Goal: Task Accomplishment & Management: Use online tool/utility

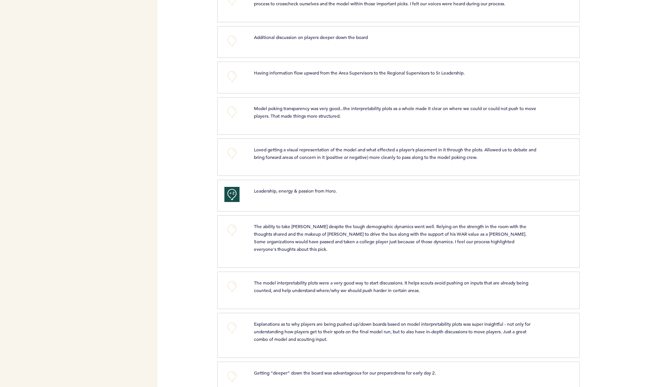
scroll to position [719, 0]
click at [230, 228] on button "+0" at bounding box center [231, 228] width 15 height 15
drag, startPoint x: 230, startPoint y: 228, endPoint x: 236, endPoint y: 228, distance: 5.7
click at [230, 228] on span "+1" at bounding box center [231, 228] width 5 height 8
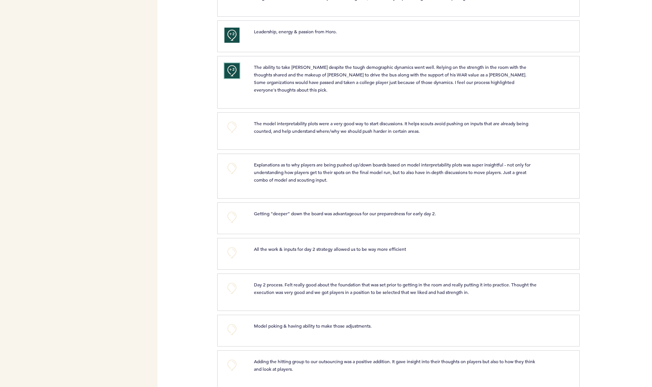
scroll to position [880, 0]
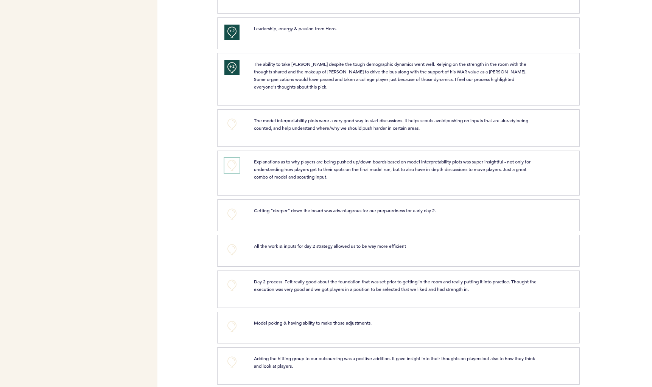
click at [229, 163] on button "+0" at bounding box center [231, 165] width 15 height 15
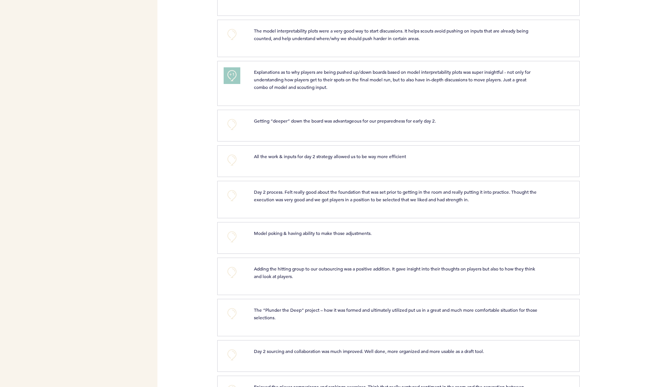
scroll to position [1007, 0]
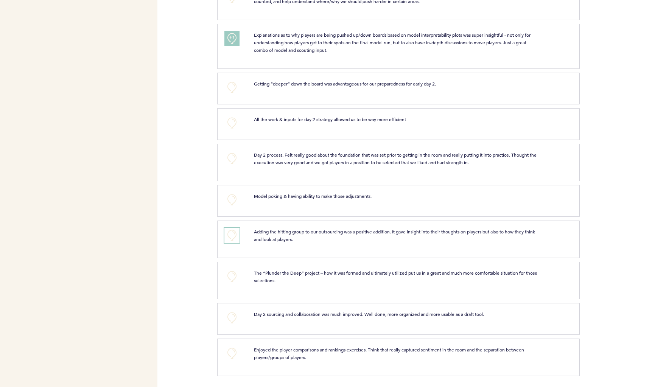
click at [230, 239] on button "+0" at bounding box center [231, 235] width 15 height 15
click at [230, 239] on button "+1" at bounding box center [231, 235] width 15 height 15
click at [235, 317] on button "+0" at bounding box center [231, 317] width 15 height 15
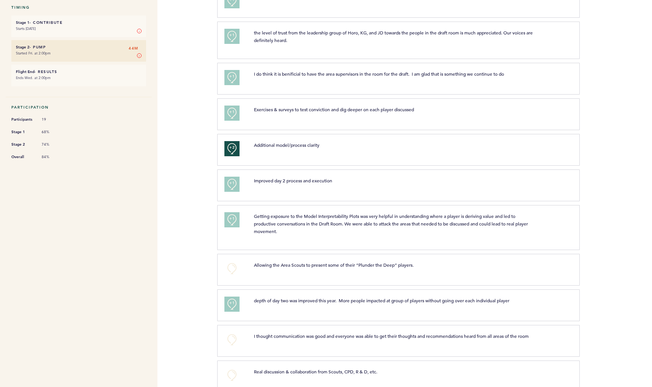
scroll to position [0, 0]
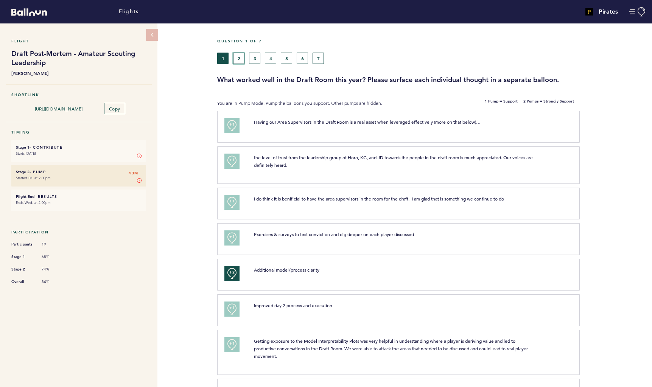
click at [240, 60] on button "2" at bounding box center [238, 58] width 11 height 11
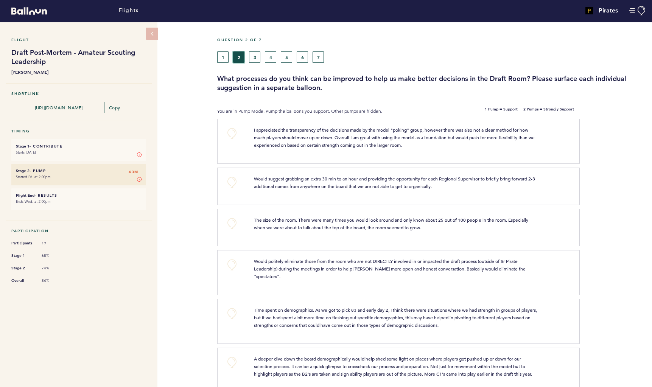
scroll to position [5, 0]
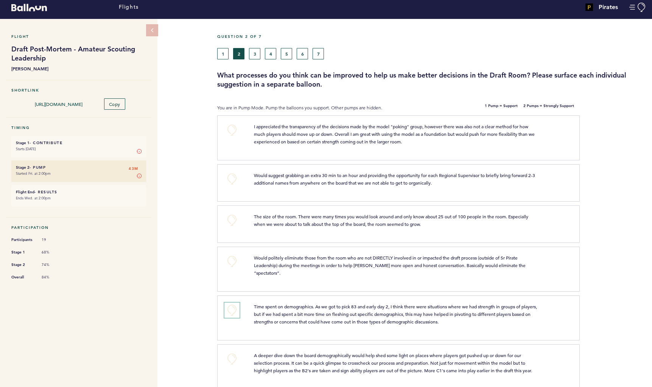
click at [230, 304] on button "+0" at bounding box center [231, 310] width 15 height 15
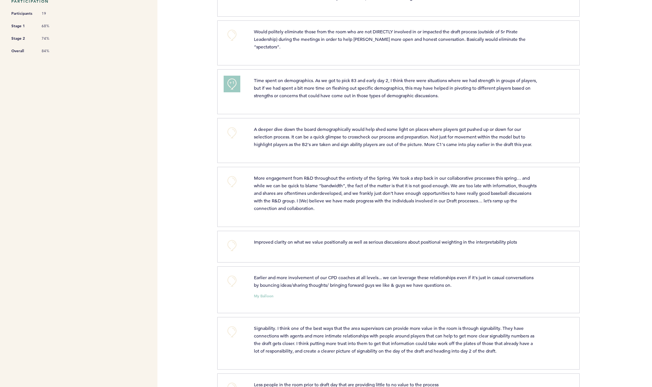
scroll to position [236, 0]
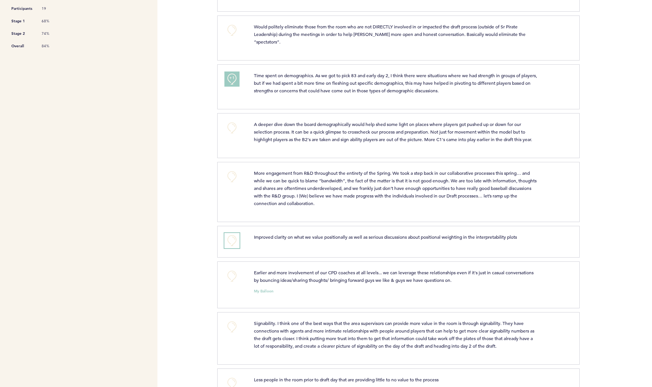
click at [236, 239] on button "+0" at bounding box center [231, 240] width 15 height 15
click at [236, 239] on button "+1" at bounding box center [231, 240] width 15 height 15
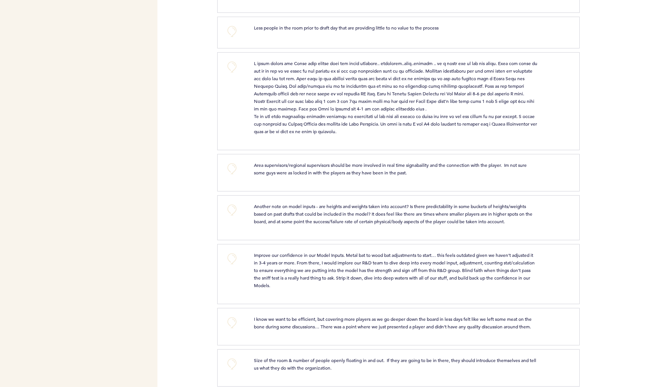
scroll to position [588, 0]
click at [229, 263] on button "+0" at bounding box center [231, 258] width 15 height 15
click at [229, 263] on button "+1" at bounding box center [231, 258] width 15 height 15
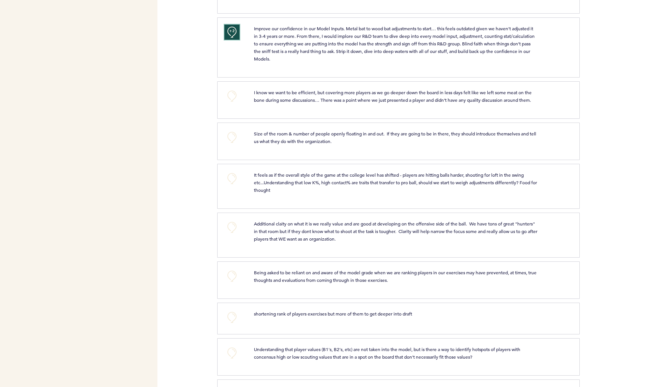
scroll to position [816, 0]
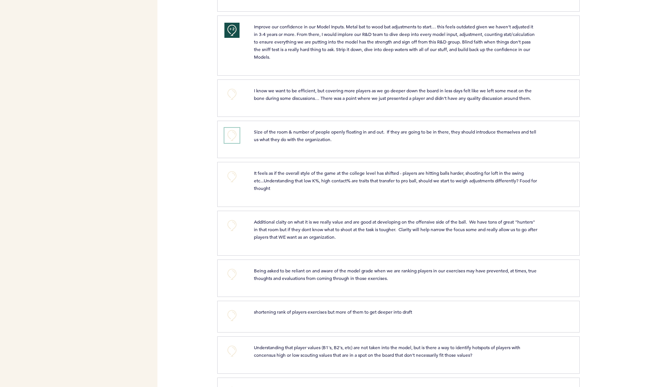
click at [235, 140] on button "+0" at bounding box center [231, 135] width 15 height 15
click at [231, 233] on button "+0" at bounding box center [231, 225] width 15 height 15
click at [231, 233] on button "+1" at bounding box center [231, 225] width 15 height 15
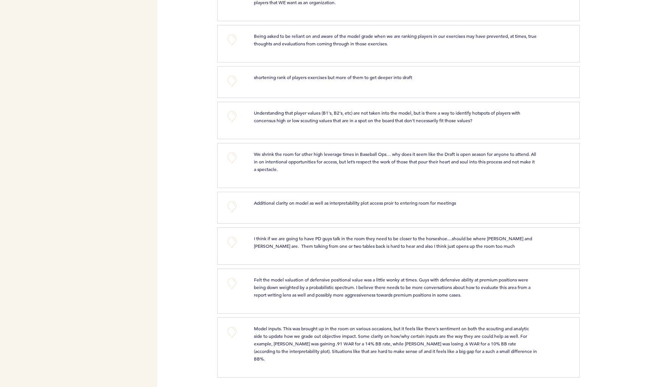
scroll to position [1052, 0]
click at [236, 289] on button "+0" at bounding box center [231, 281] width 15 height 15
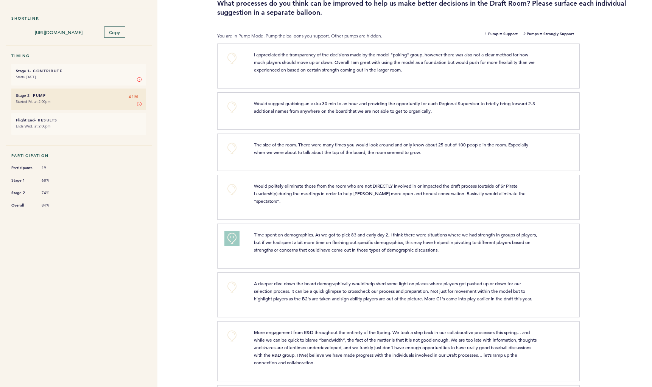
scroll to position [0, 0]
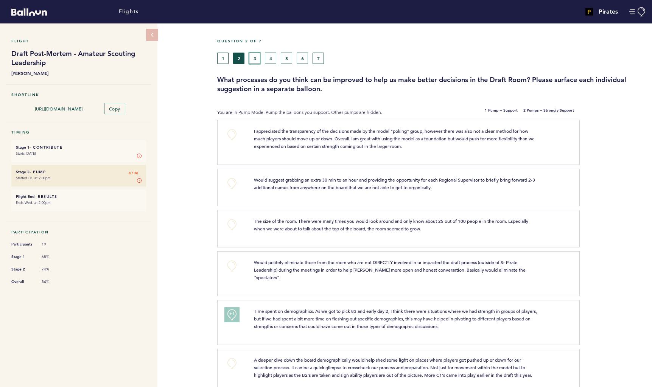
click at [255, 60] on button "3" at bounding box center [254, 58] width 11 height 11
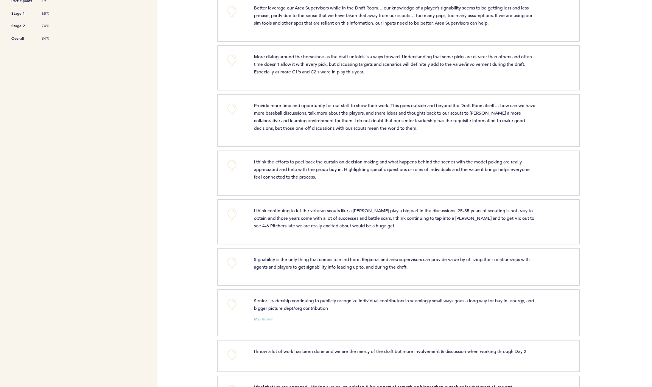
scroll to position [245, 0]
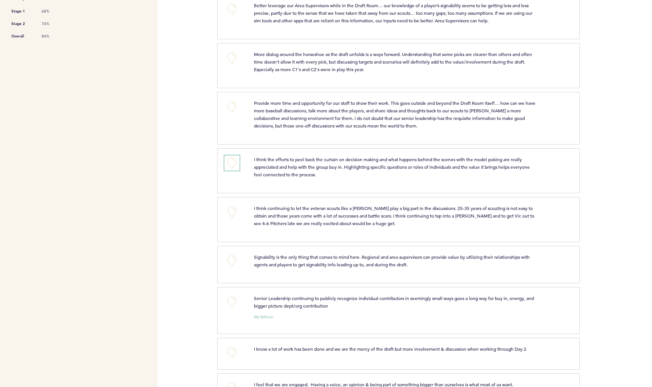
click at [234, 171] on button "+0" at bounding box center [231, 162] width 15 height 15
click at [234, 166] on span "+1" at bounding box center [231, 162] width 5 height 8
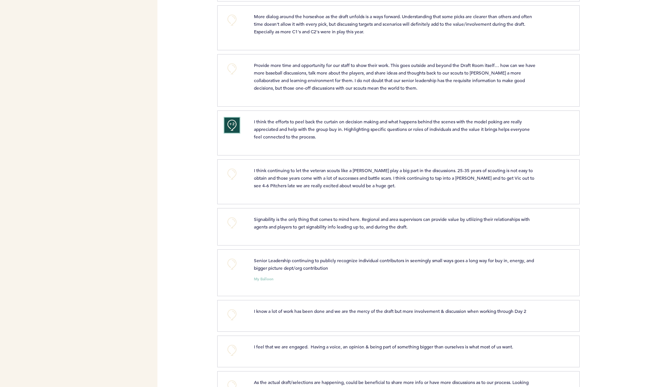
scroll to position [322, 0]
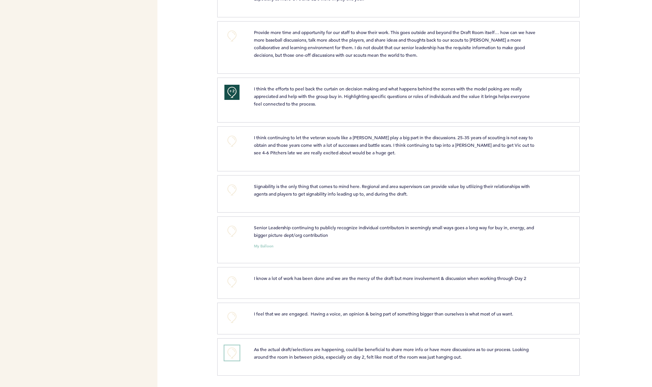
click at [233, 353] on button "+0" at bounding box center [231, 352] width 15 height 15
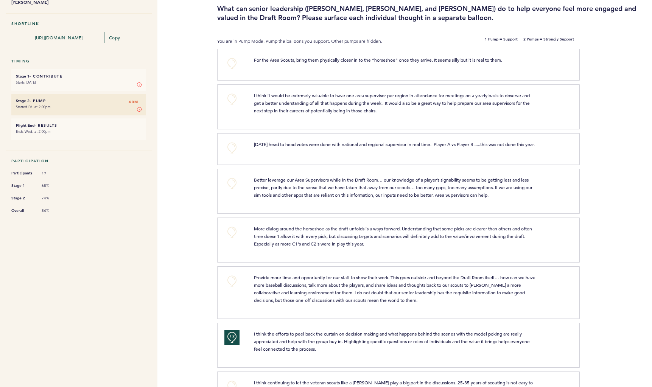
scroll to position [0, 0]
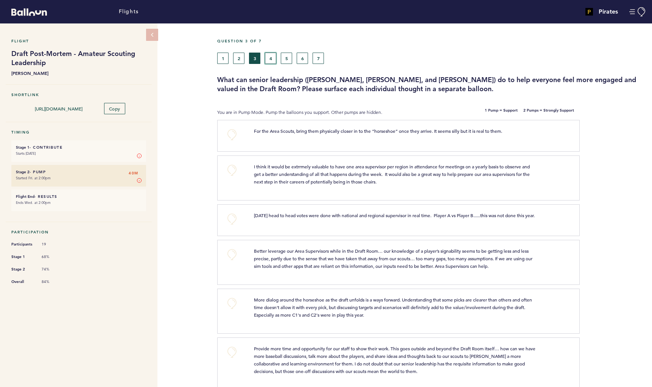
click at [273, 61] on button "4" at bounding box center [270, 58] width 11 height 11
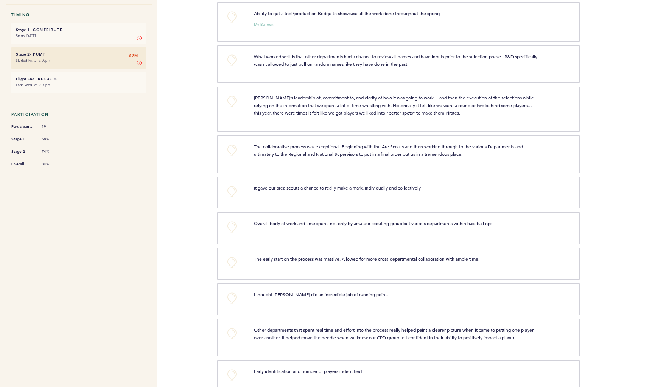
scroll to position [119, 0]
click at [233, 257] on button "+0" at bounding box center [231, 261] width 15 height 15
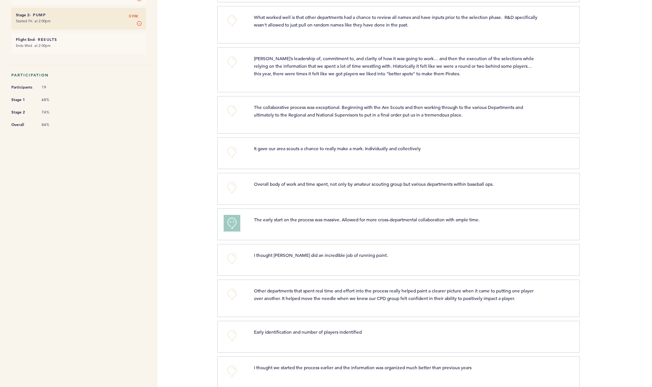
scroll to position [163, 0]
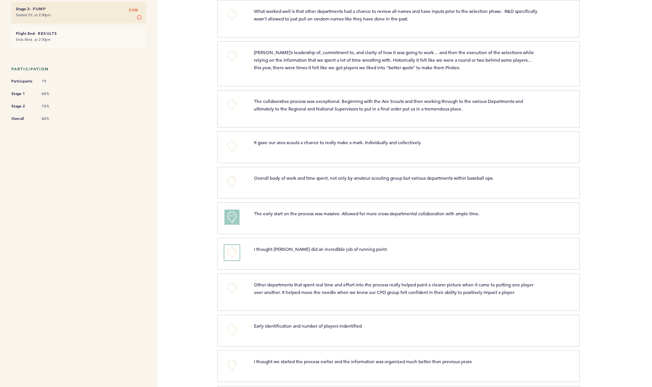
drag, startPoint x: 231, startPoint y: 256, endPoint x: 251, endPoint y: 267, distance: 22.3
click at [231, 256] on button "+0" at bounding box center [231, 252] width 15 height 15
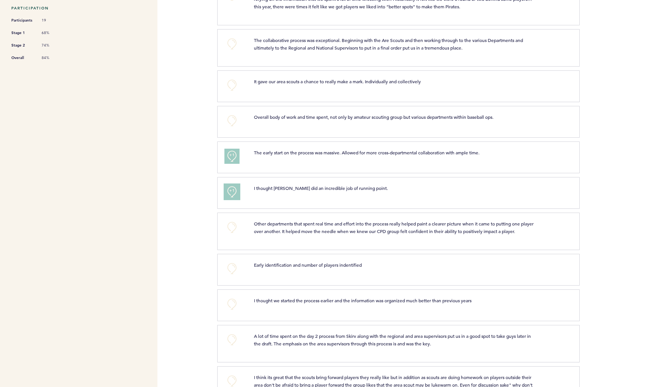
scroll to position [227, 0]
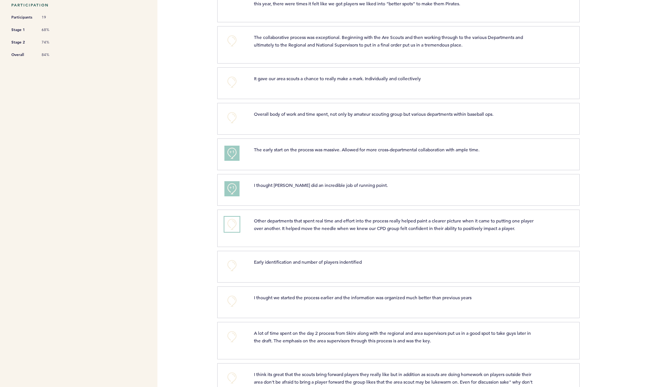
click at [231, 227] on button "+0" at bounding box center [231, 224] width 15 height 15
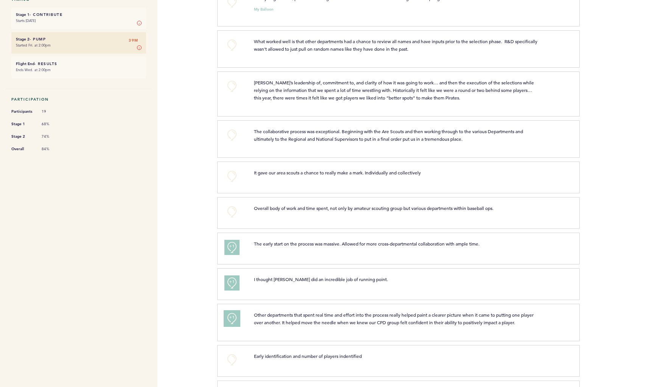
scroll to position [579, 0]
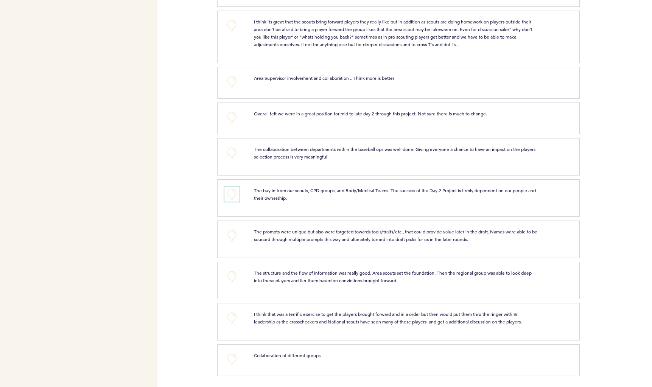
click at [236, 196] on button "+0" at bounding box center [231, 193] width 15 height 15
click at [236, 196] on button "+1" at bounding box center [231, 193] width 15 height 15
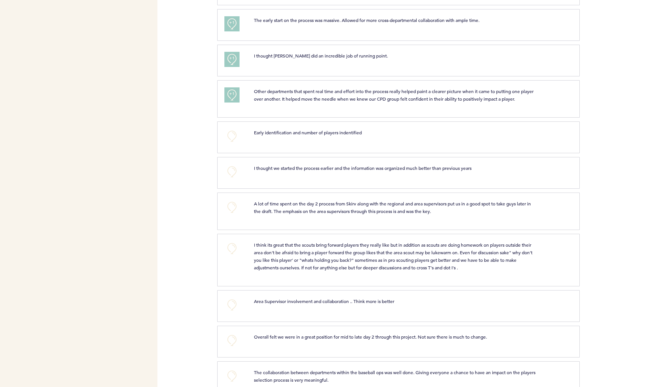
scroll to position [0, 0]
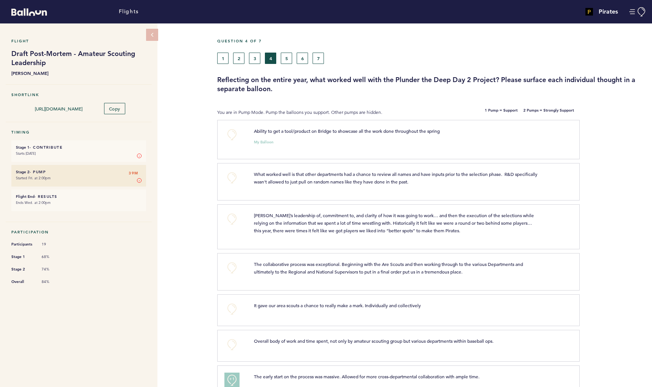
click at [290, 64] on div "Question 4 of 7 1 2 3 4 5 6 7 Reflecting on the entire year, what worked well w…" at bounding box center [434, 66] width 435 height 55
click at [289, 60] on button "5" at bounding box center [286, 58] width 11 height 11
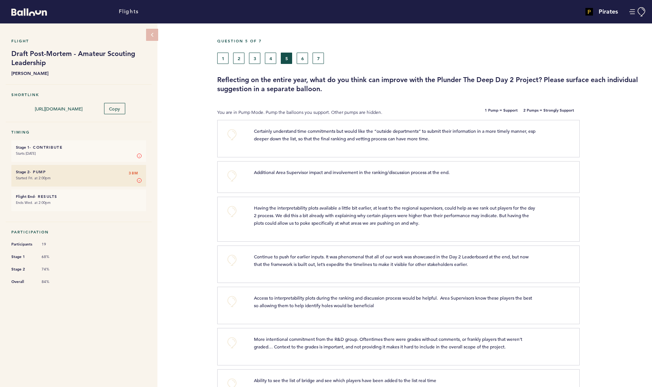
click at [301, 64] on div "Question 5 of 7 1 2 3 4 5 6 7 Reflecting on the entire year, what do you think …" at bounding box center [434, 66] width 435 height 55
click at [301, 61] on button "6" at bounding box center [302, 58] width 11 height 11
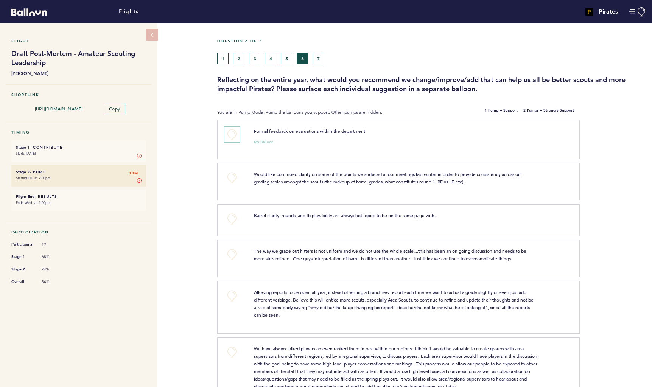
click at [232, 133] on button "+0" at bounding box center [231, 134] width 15 height 15
click at [232, 133] on span "+1" at bounding box center [231, 134] width 5 height 8
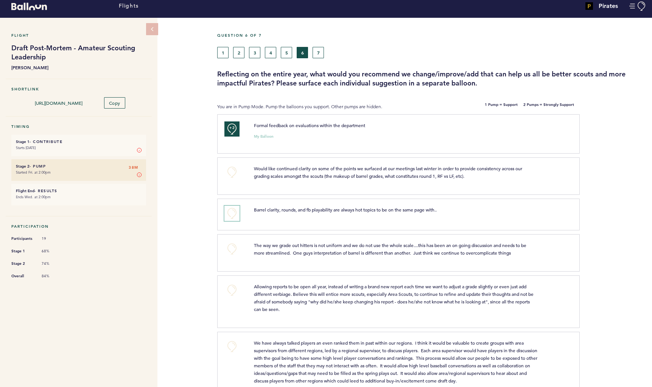
click at [231, 212] on button "+0" at bounding box center [231, 213] width 15 height 15
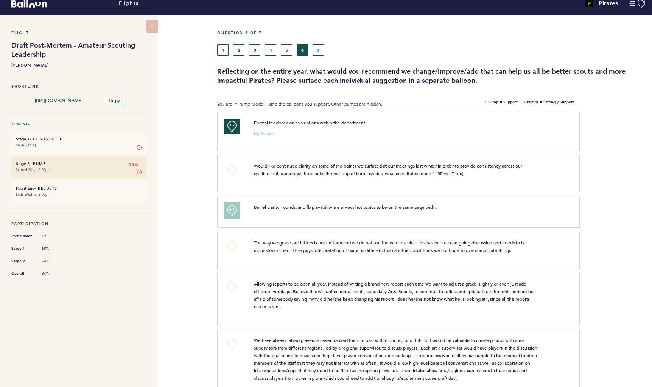
scroll to position [7, 0]
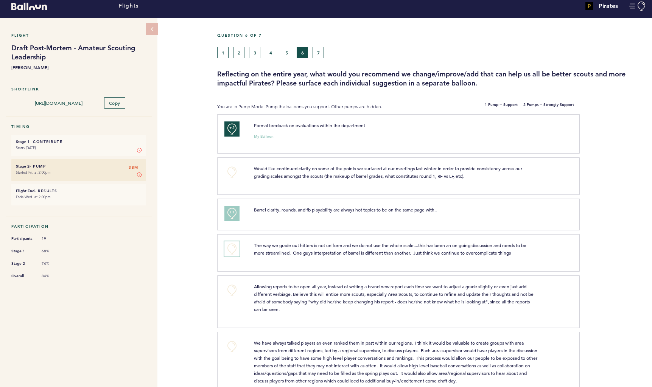
click at [231, 249] on button "+0" at bounding box center [231, 248] width 15 height 15
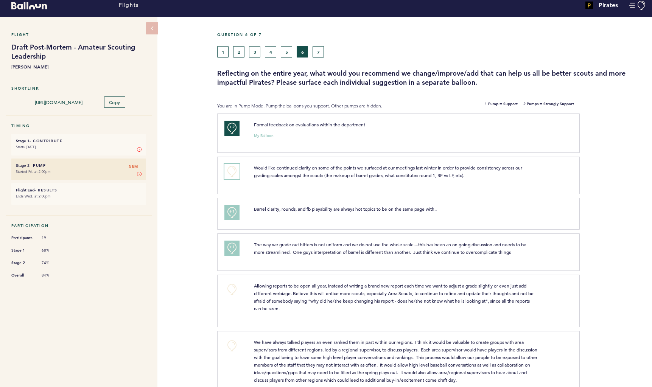
drag, startPoint x: 235, startPoint y: 169, endPoint x: 244, endPoint y: 179, distance: 13.4
click at [235, 169] on button "+0" at bounding box center [231, 171] width 15 height 15
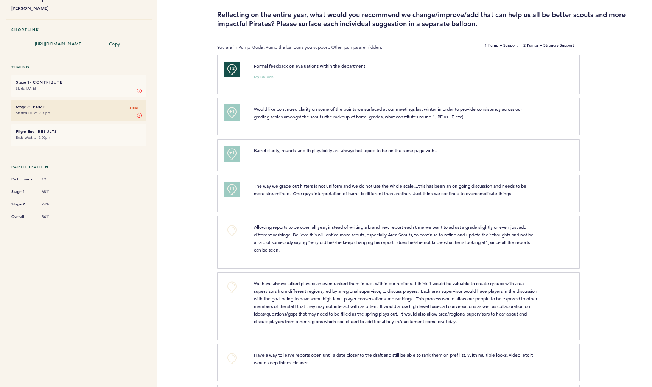
scroll to position [68, 0]
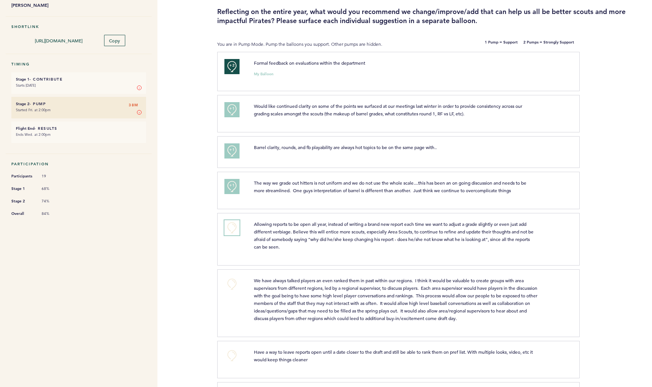
click at [233, 230] on button "+0" at bounding box center [231, 227] width 15 height 15
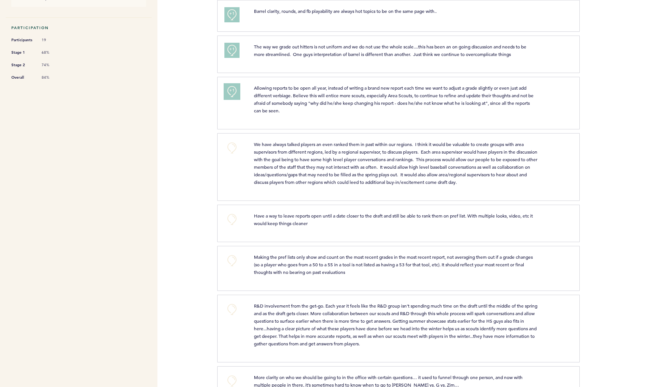
scroll to position [205, 0]
click at [236, 220] on button "+0" at bounding box center [231, 218] width 15 height 15
click at [236, 220] on button "+1" at bounding box center [231, 218] width 15 height 15
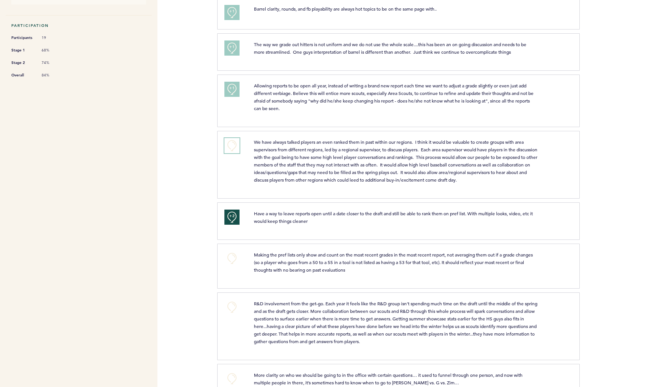
click at [230, 144] on button "+0" at bounding box center [231, 145] width 15 height 15
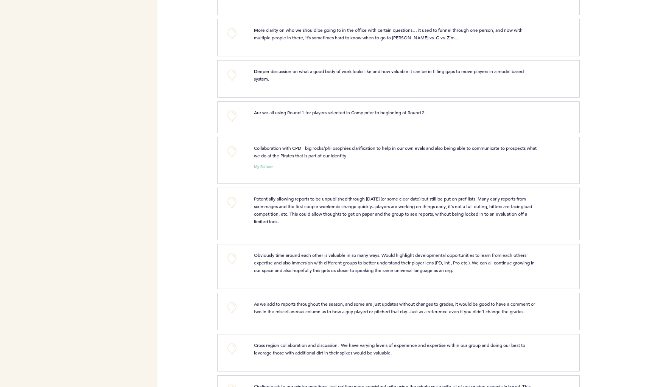
scroll to position [553, 0]
click at [232, 255] on button "+0" at bounding box center [231, 257] width 15 height 15
click at [232, 255] on span "+1" at bounding box center [231, 257] width 5 height 8
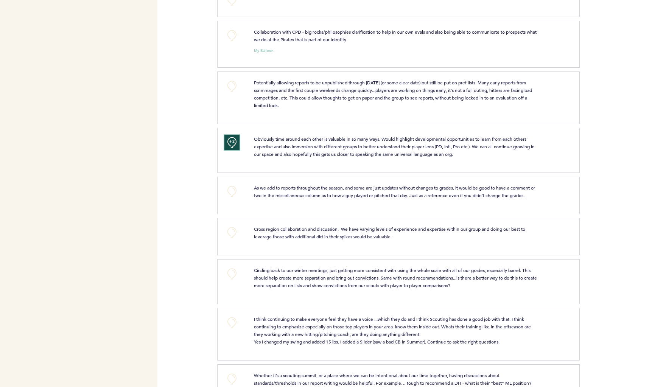
scroll to position [669, 0]
click at [236, 230] on button "+0" at bounding box center [231, 231] width 15 height 15
click at [238, 229] on button "+1" at bounding box center [231, 231] width 15 height 15
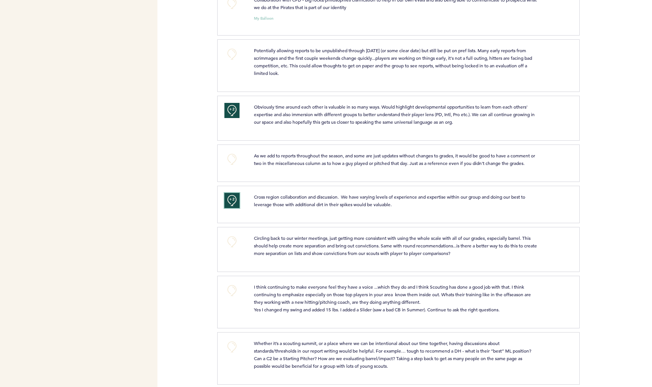
scroll to position [702, 0]
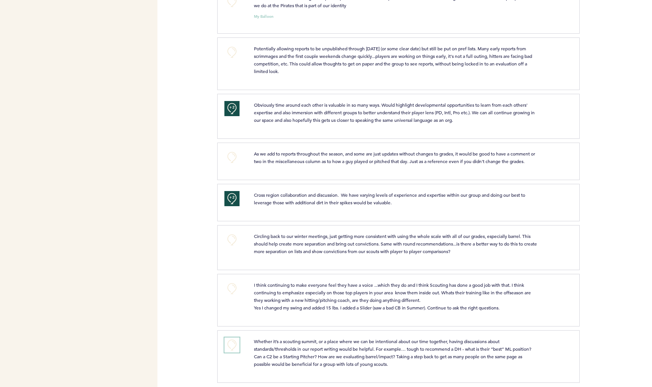
click at [233, 345] on button "+0" at bounding box center [231, 344] width 15 height 15
click at [233, 345] on span "+1" at bounding box center [231, 344] width 5 height 8
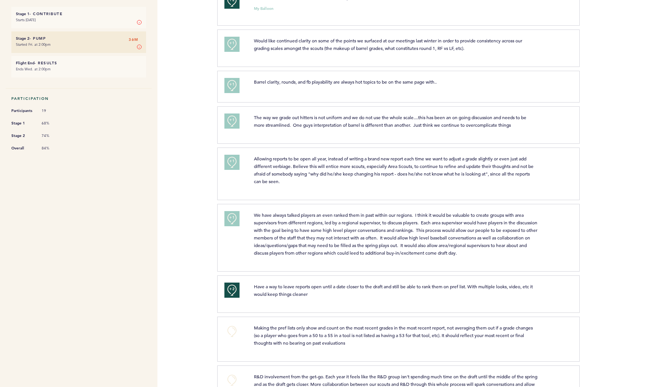
scroll to position [0, 0]
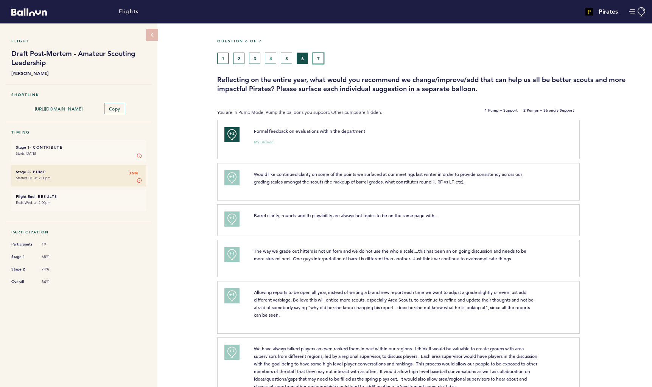
click at [319, 62] on button "7" at bounding box center [317, 58] width 11 height 11
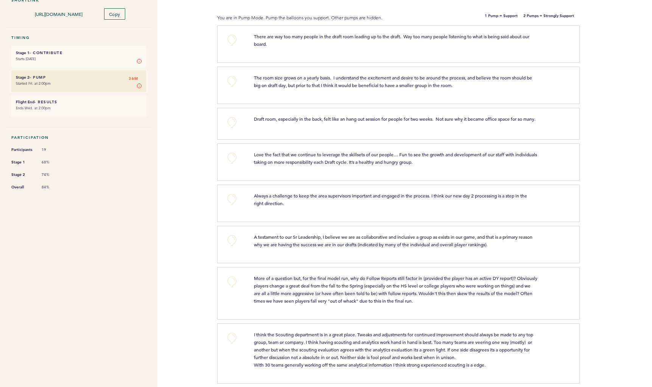
scroll to position [96, 0]
click at [231, 160] on button "+0" at bounding box center [231, 156] width 15 height 15
click at [0, 0] on span "+0" at bounding box center [0, 0] width 0 height 0
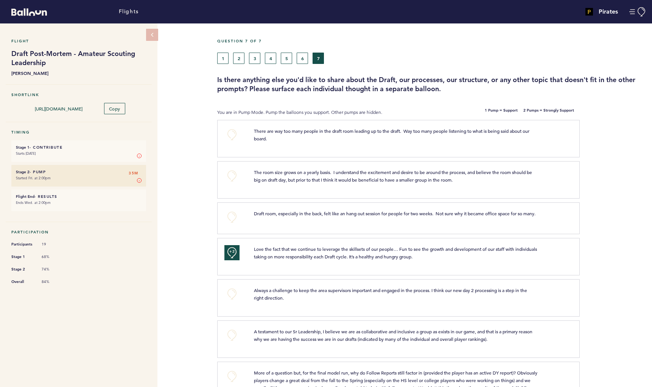
scroll to position [1, 0]
